Goal: Task Accomplishment & Management: Complete application form

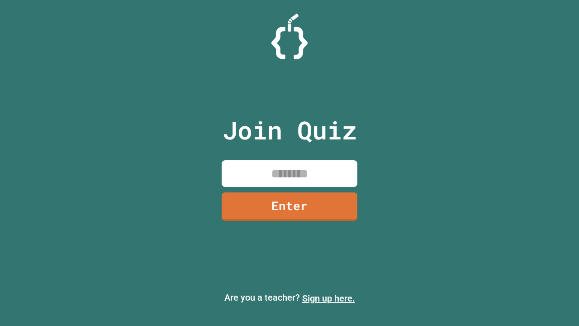
click at [328, 298] on link "Sign up here." at bounding box center [328, 298] width 53 height 11
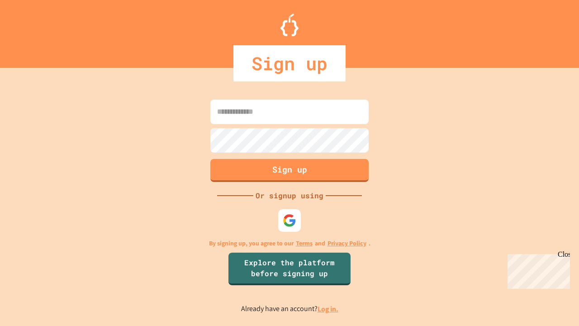
click at [328, 309] on link "Log in." at bounding box center [328, 309] width 21 height 10
